Goal: Transaction & Acquisition: Subscribe to service/newsletter

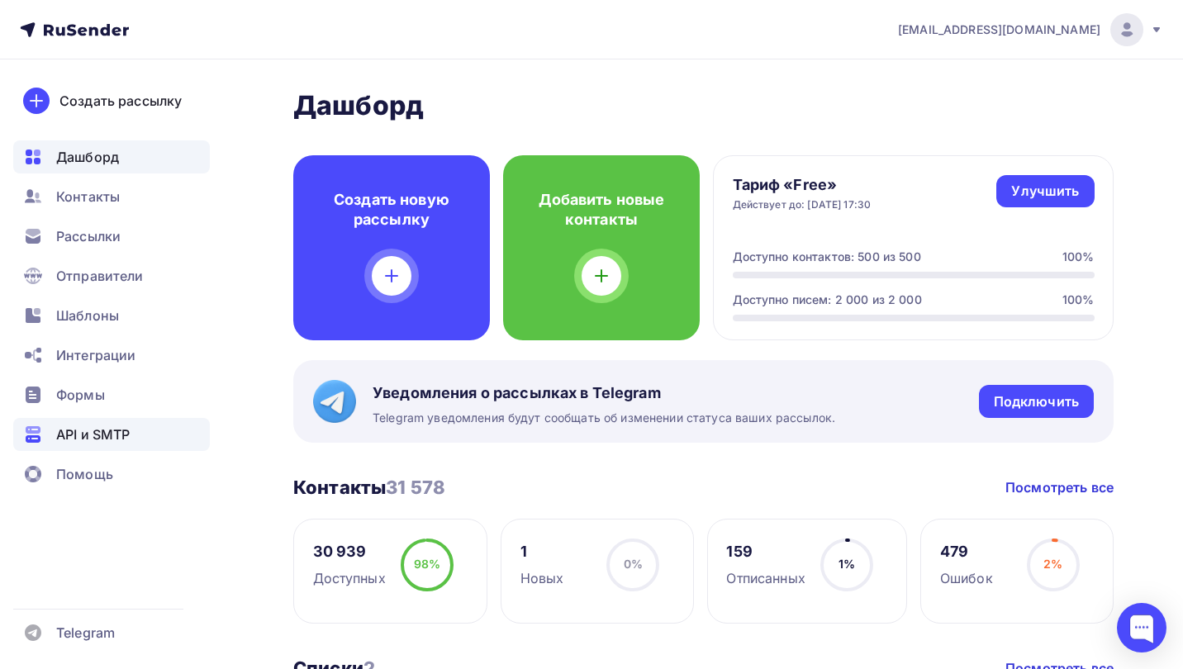
click at [130, 435] on span "API и SMTP" at bounding box center [93, 435] width 74 height 20
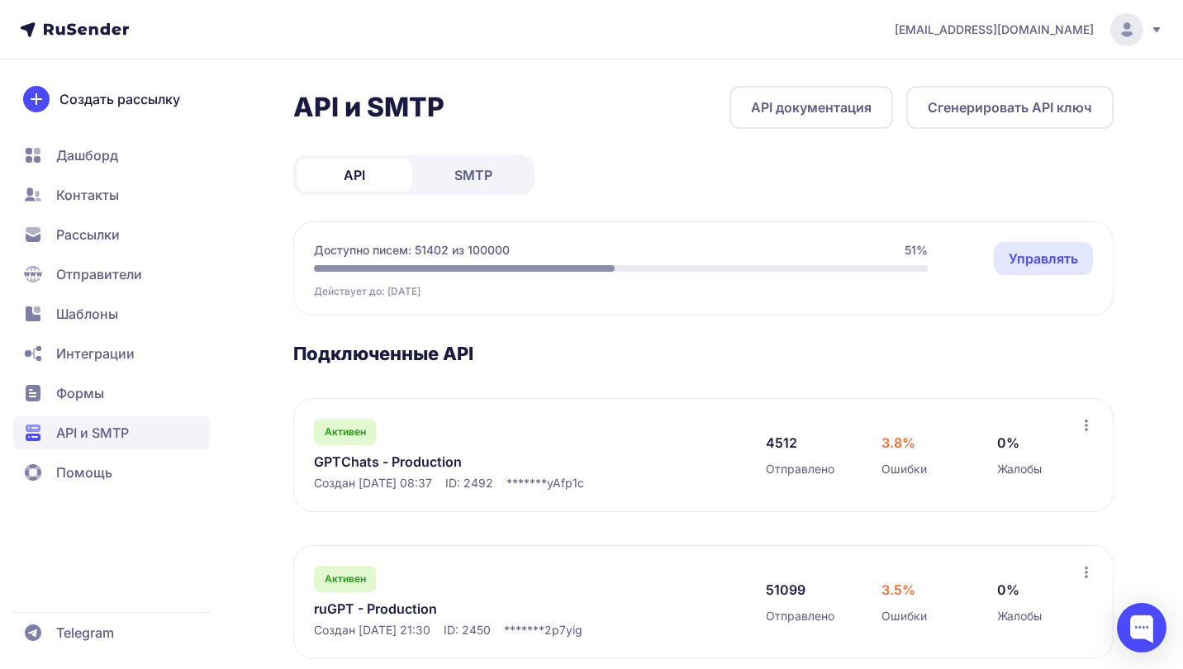
click at [416, 462] on link "GPTChats - Production" at bounding box center [483, 462] width 339 height 20
click at [379, 609] on link "ruGPT - Production" at bounding box center [483, 609] width 339 height 20
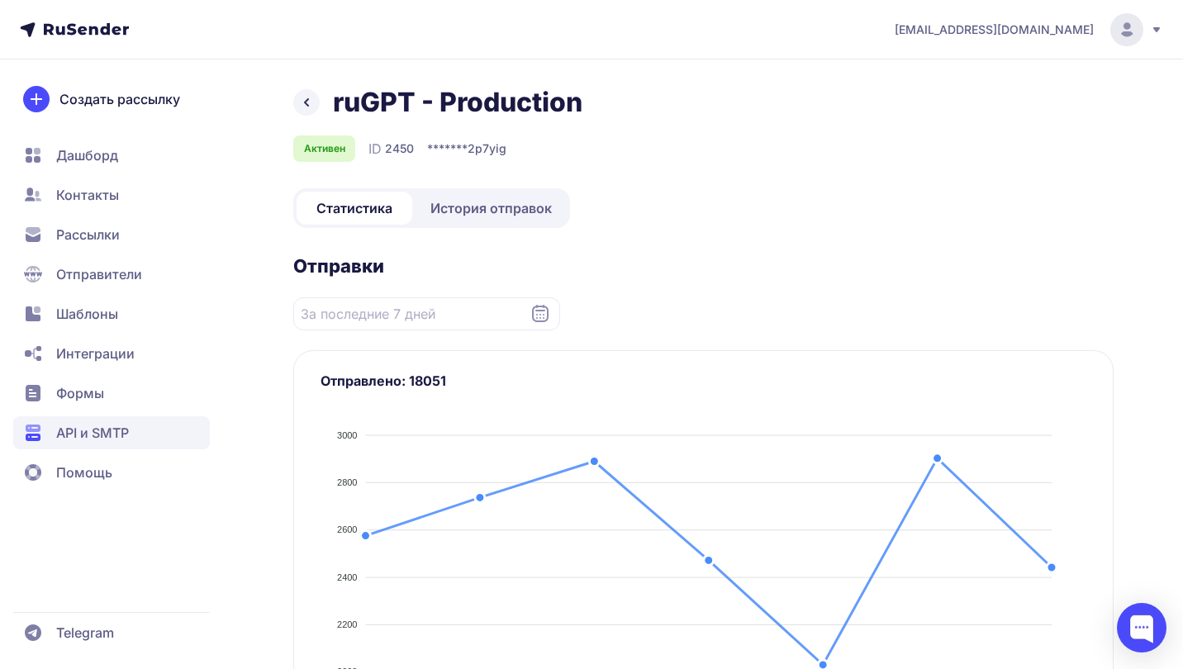
click at [504, 203] on span "История отправок" at bounding box center [490, 208] width 121 height 20
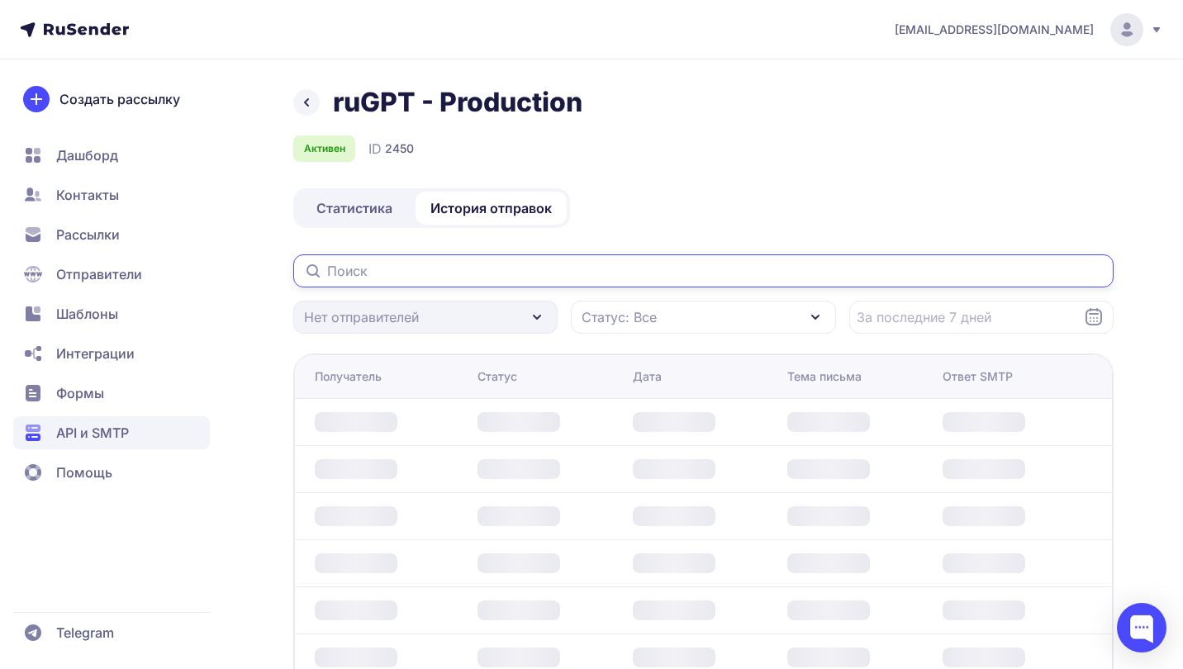
click at [686, 264] on input "text" at bounding box center [703, 270] width 820 height 33
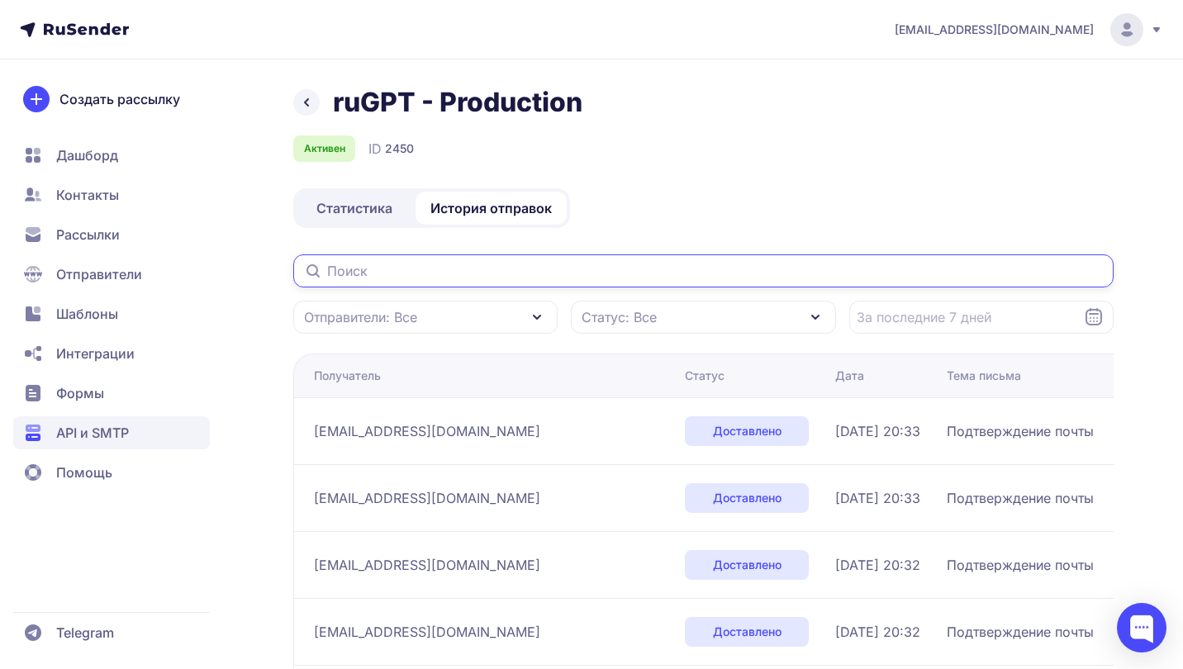
paste input "lharin1981@gmail.com"
type input "lharin1981@gmail.com"
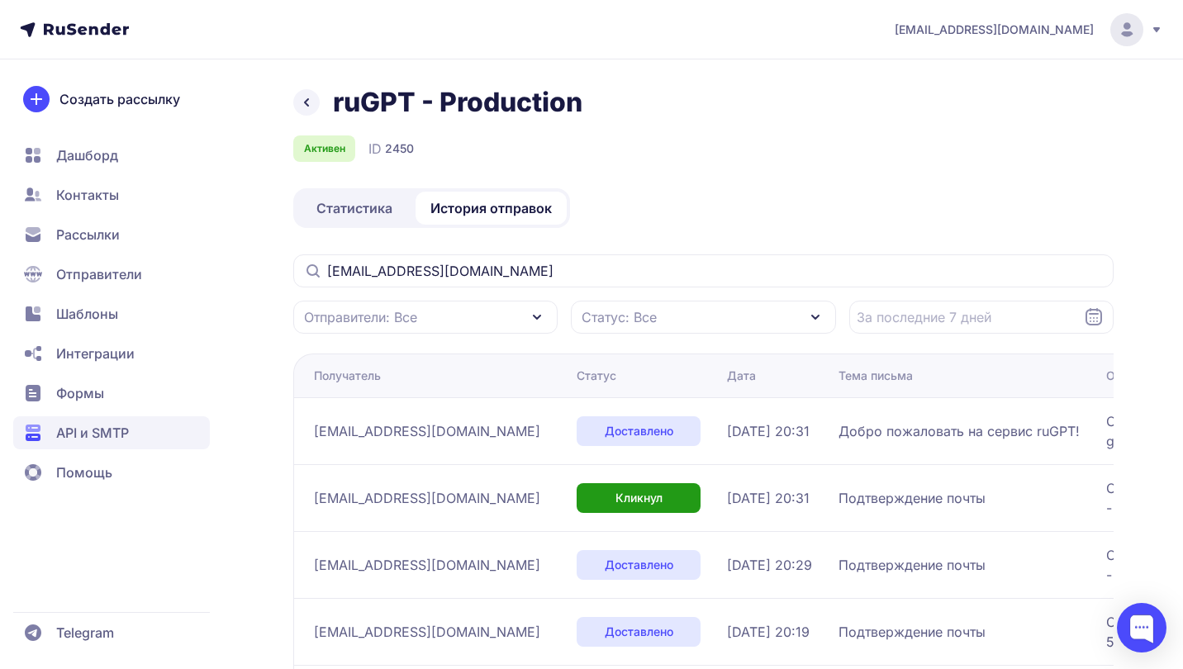
click at [104, 269] on span "Отправители" at bounding box center [99, 274] width 86 height 20
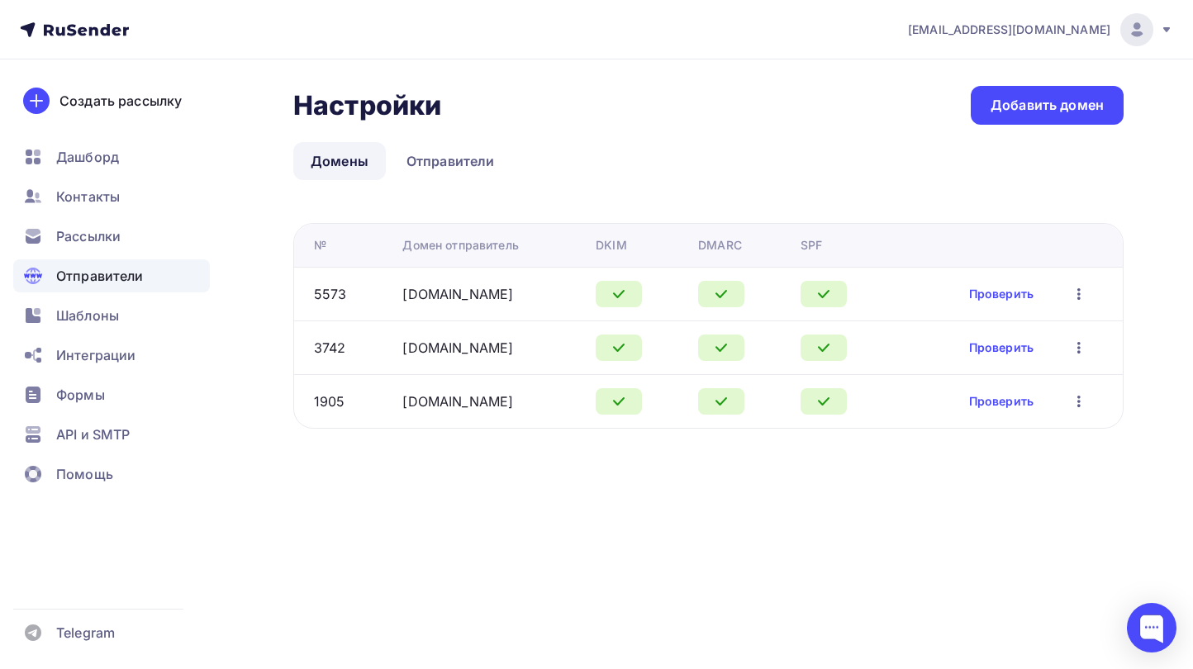
click at [82, 30] on icon at bounding box center [74, 30] width 109 height 20
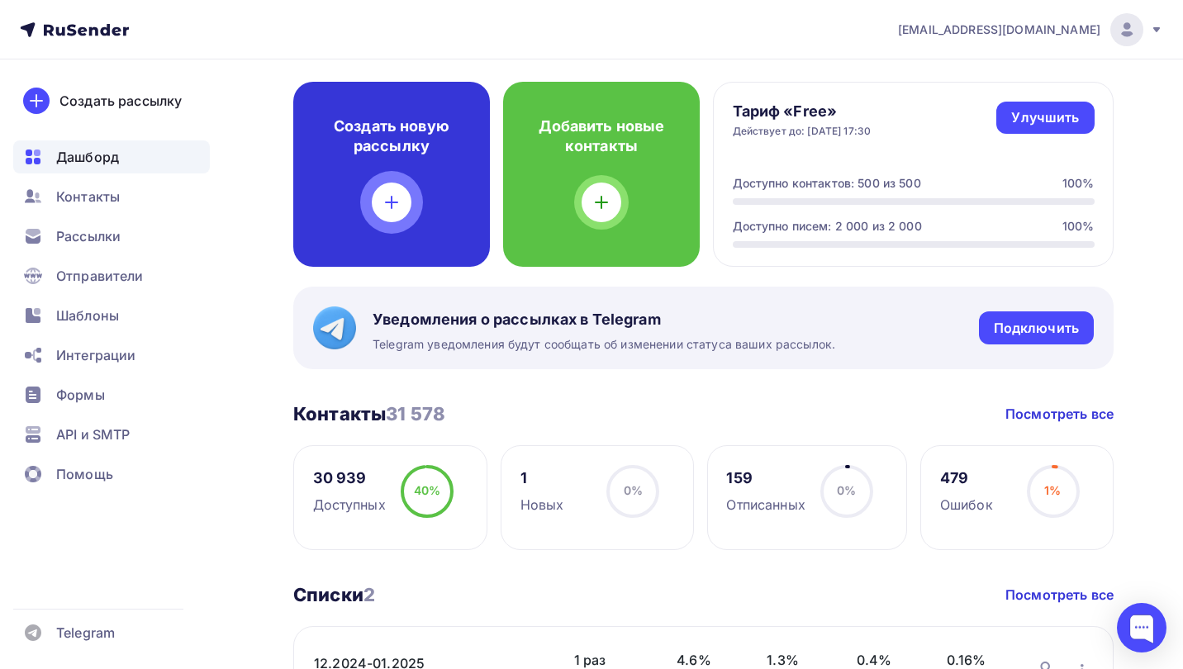
scroll to position [85, 0]
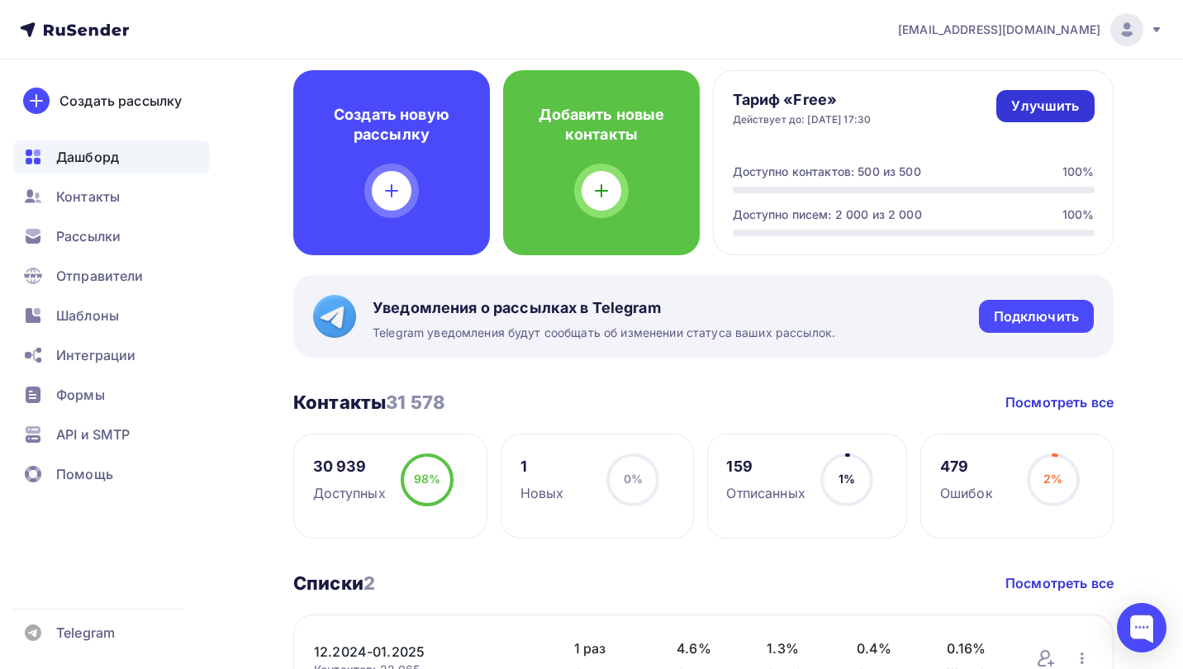
click at [1070, 93] on link "Улучшить" at bounding box center [1044, 106] width 97 height 32
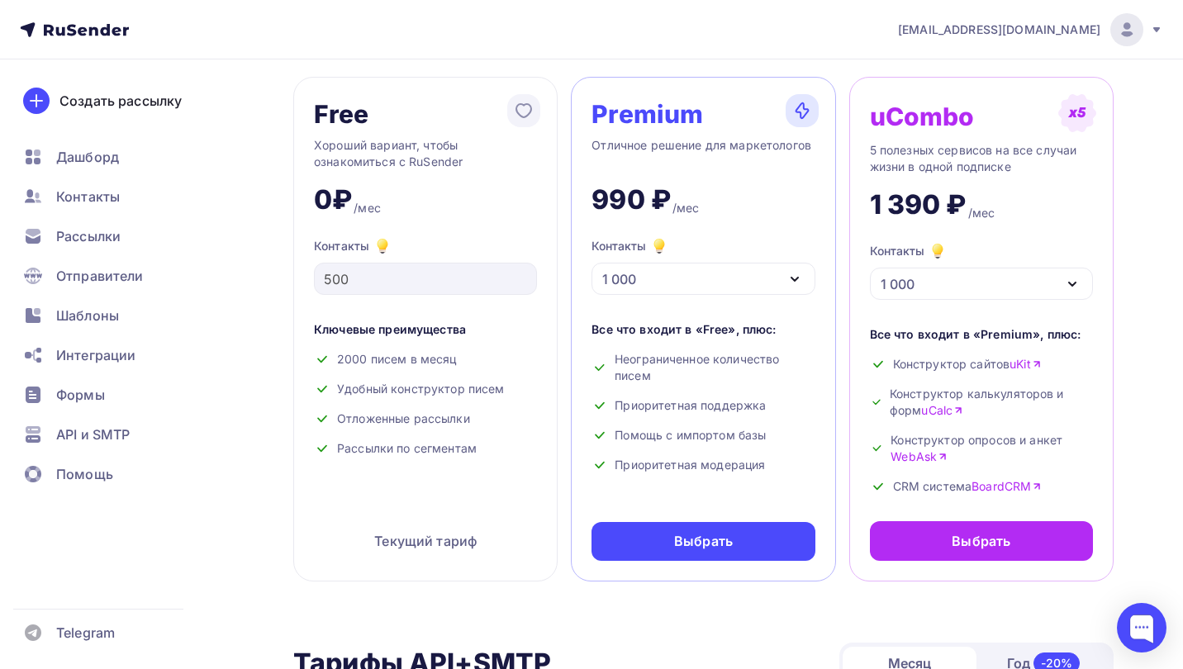
scroll to position [93, 0]
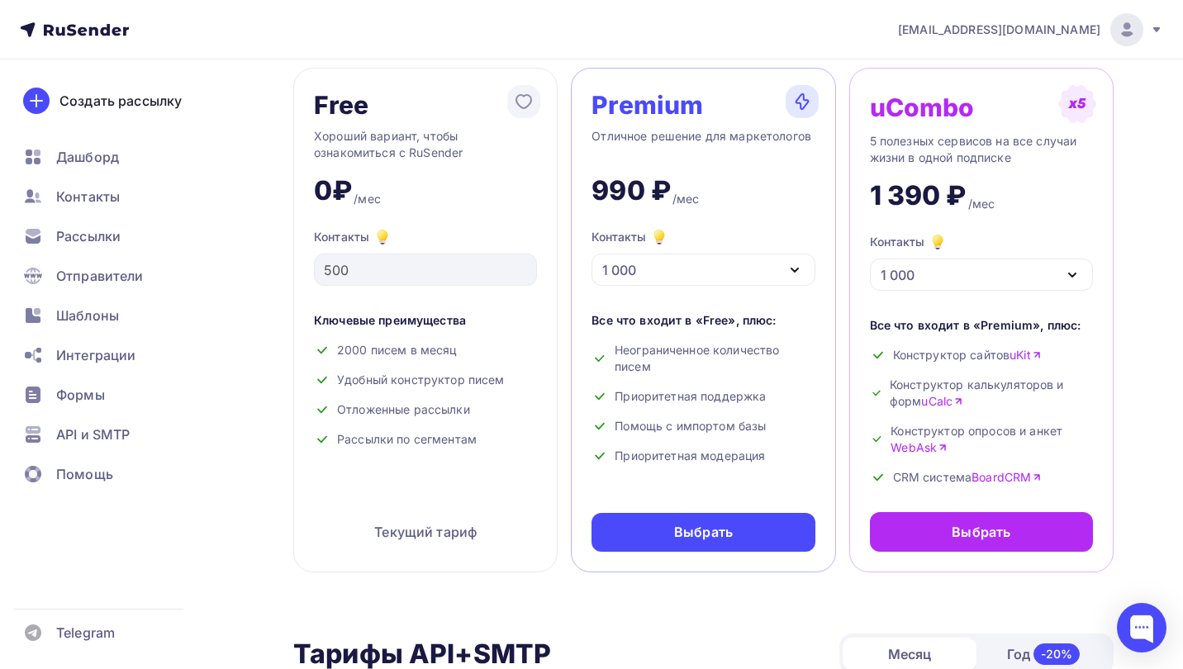
click at [779, 270] on div "1 000" at bounding box center [702, 270] width 223 height 32
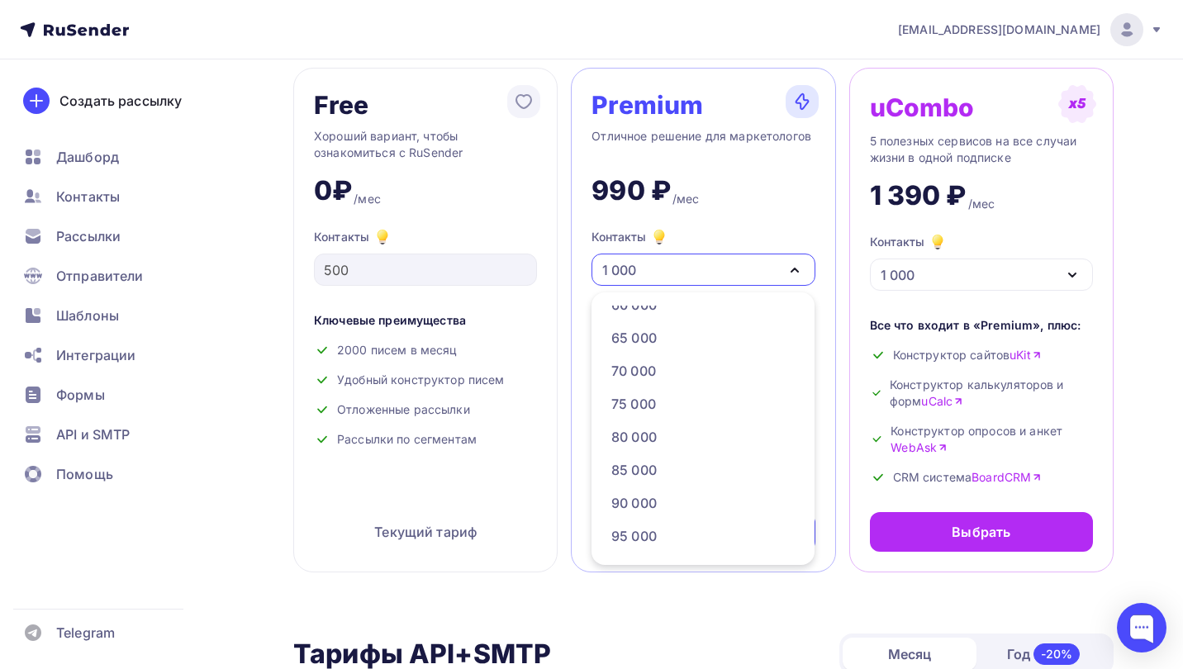
scroll to position [877, 0]
click at [697, 502] on div "450 000" at bounding box center [702, 502] width 182 height 20
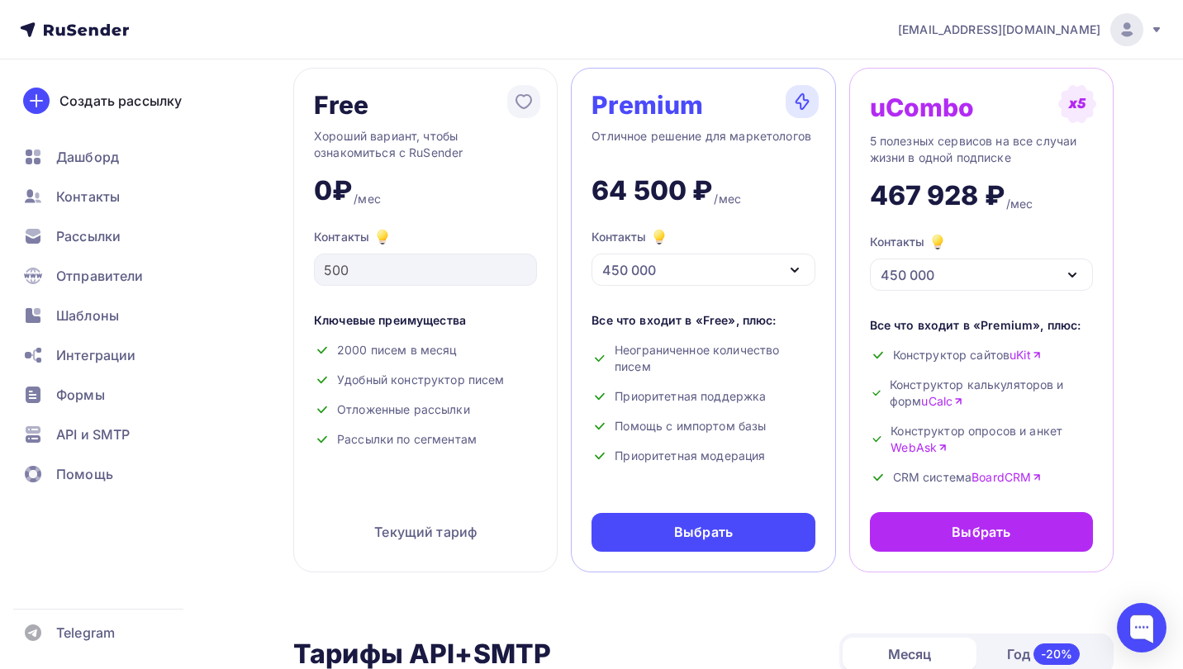
click at [635, 290] on div "Premium Отличное решение для маркетологов 64 500 ₽ /мес Контакты 450 000 1 000 …" at bounding box center [703, 320] width 264 height 505
click at [653, 275] on div "450 000" at bounding box center [629, 270] width 54 height 20
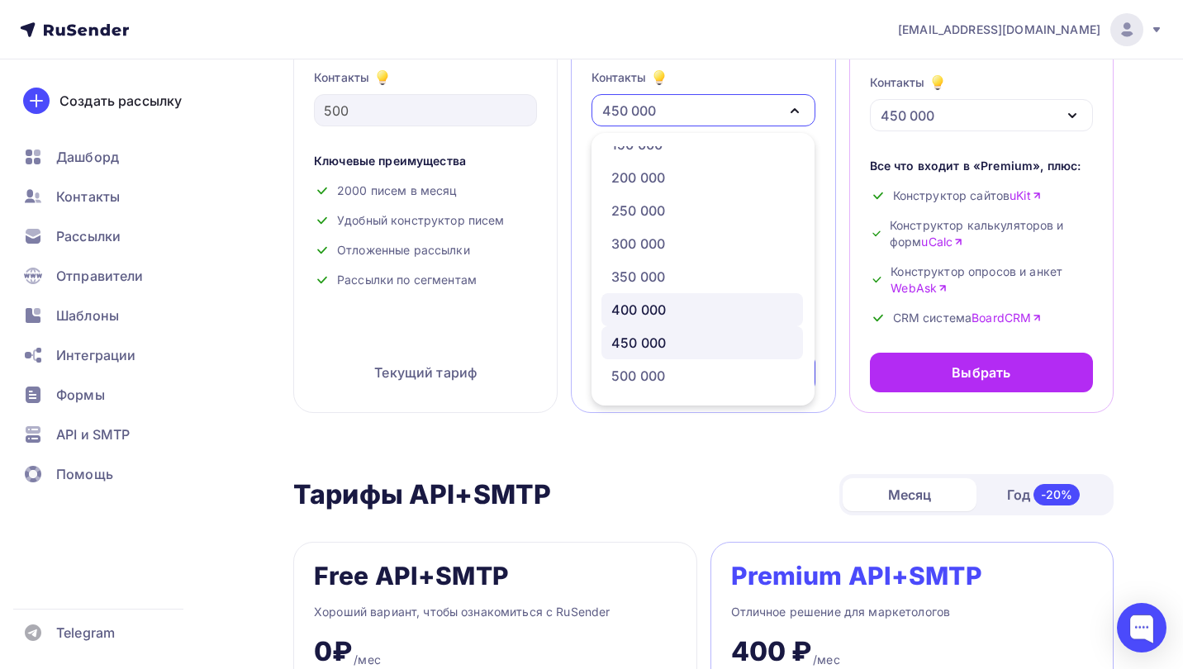
click at [681, 305] on div "400 000" at bounding box center [702, 310] width 182 height 20
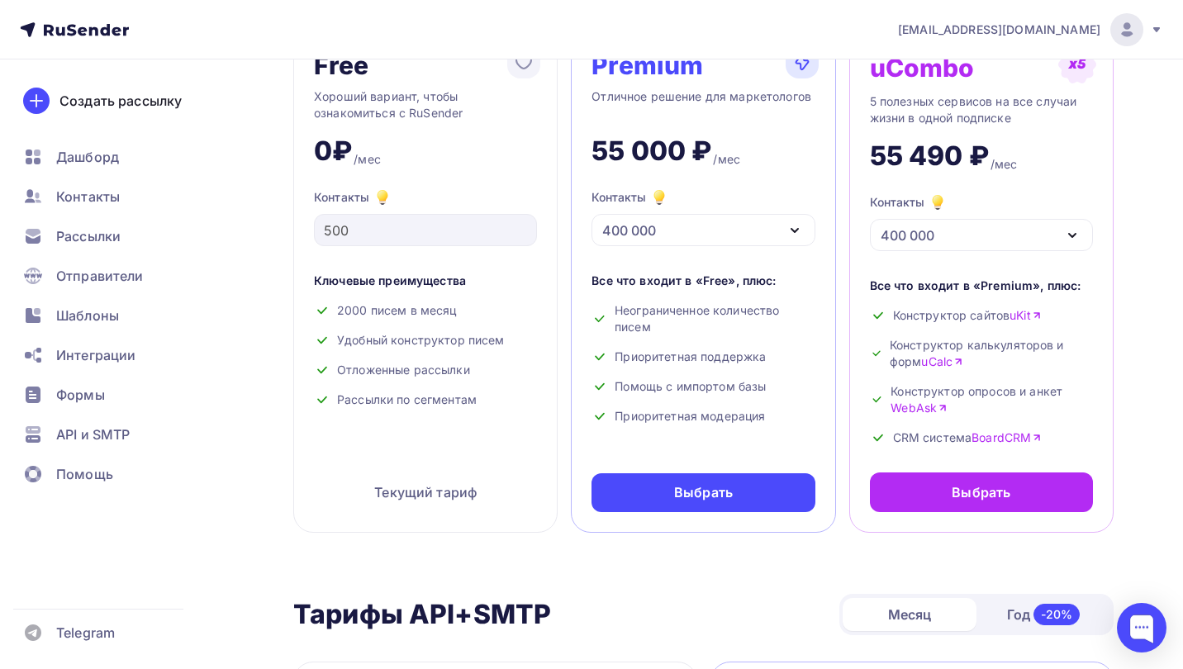
scroll to position [129, 0]
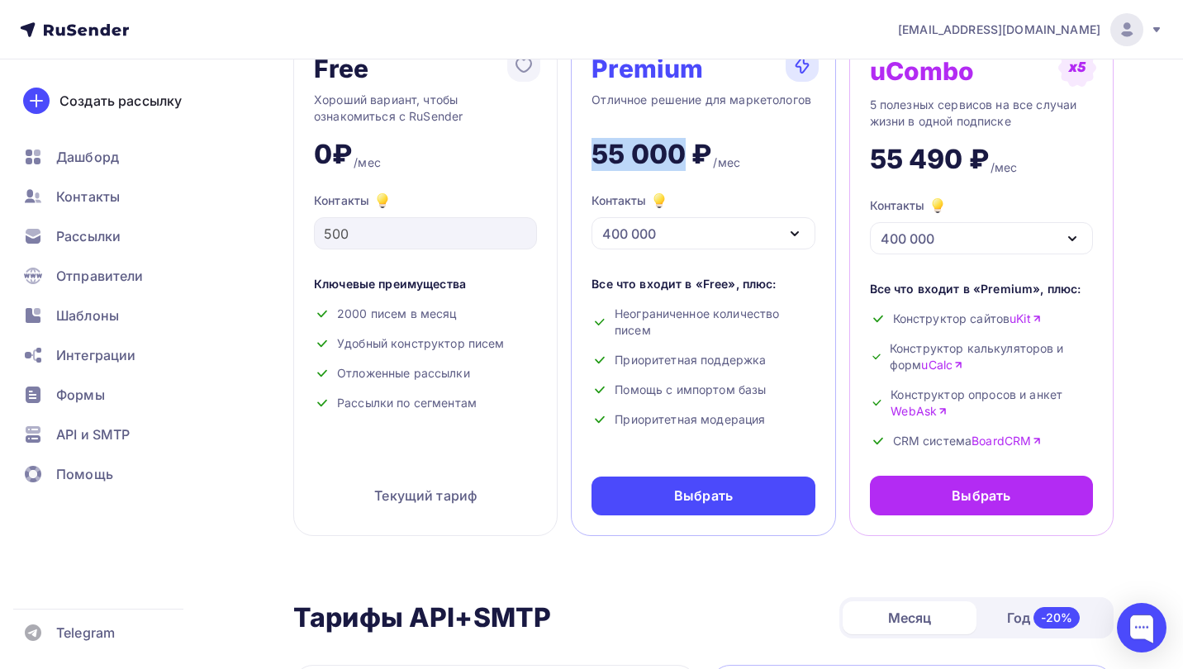
copy div "55 000"
drag, startPoint x: 588, startPoint y: 158, endPoint x: 683, endPoint y: 158, distance: 95.0
click at [683, 158] on div "Premium Отличное решение для маркетологов 55 000 ₽ /мес Контакты 400 000 1 000 …" at bounding box center [703, 283] width 264 height 505
click at [682, 249] on div "400 000" at bounding box center [702, 233] width 223 height 32
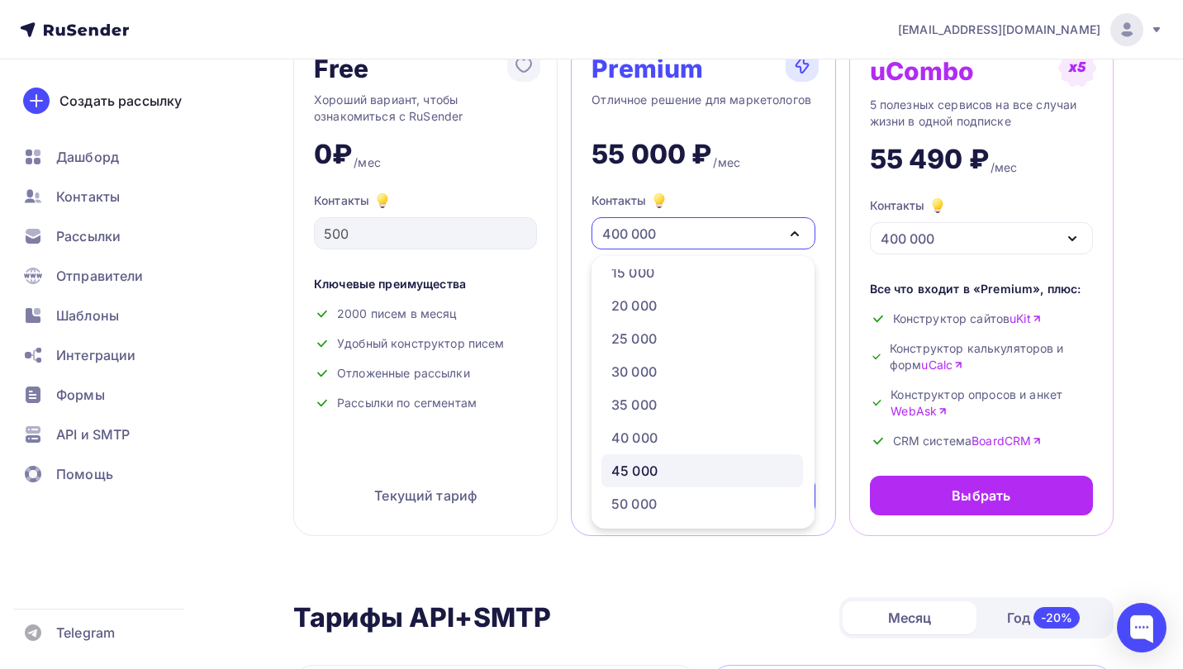
scroll to position [282, 0]
click at [700, 368] on div "30 000" at bounding box center [702, 368] width 182 height 20
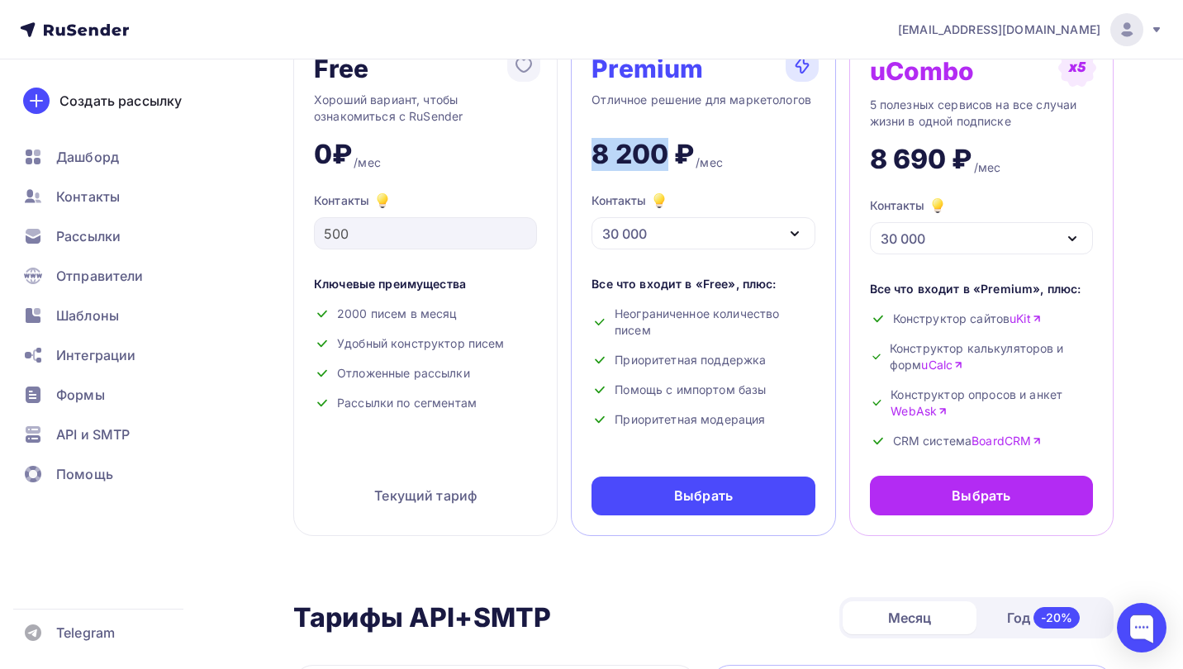
copy div "8 200"
drag, startPoint x: 595, startPoint y: 141, endPoint x: 668, endPoint y: 149, distance: 73.9
click at [668, 149] on div "8 200 ₽" at bounding box center [642, 154] width 102 height 33
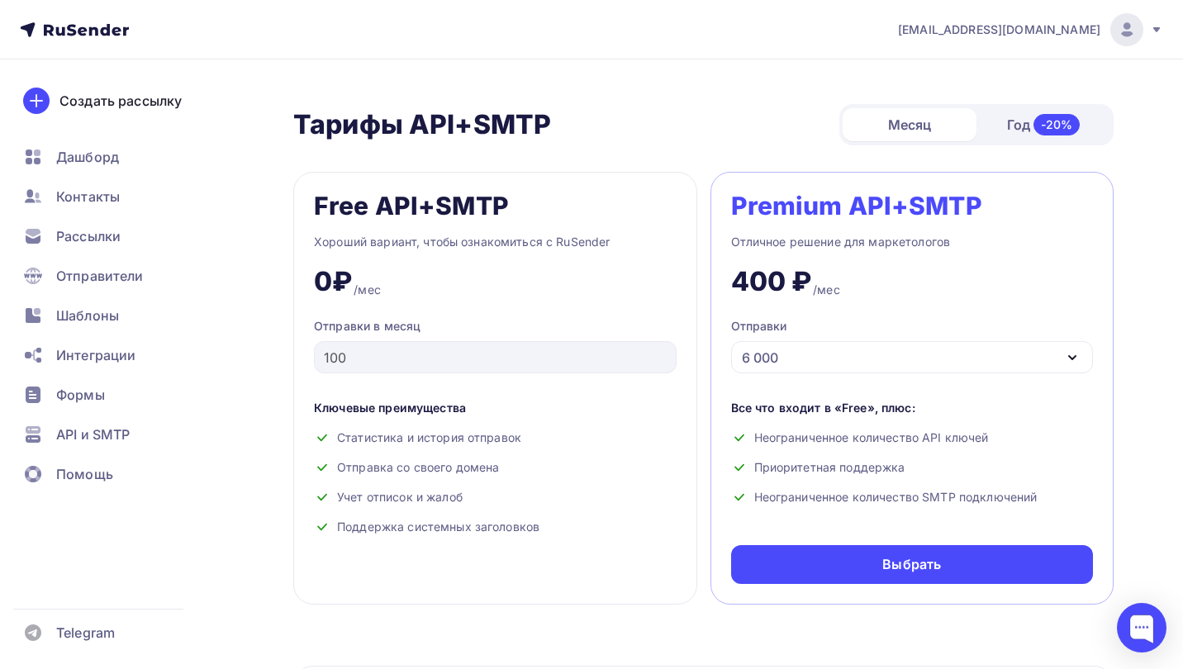
scroll to position [650, 0]
